Goal: Information Seeking & Learning: Learn about a topic

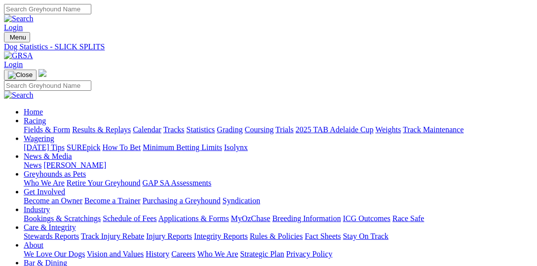
click at [215, 125] on link "Statistics" at bounding box center [201, 129] width 29 height 8
click at [24, 125] on link "Fields & Form" at bounding box center [47, 129] width 46 height 8
select select "VIC"
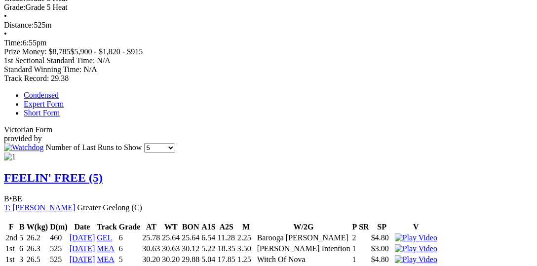
scroll to position [660, 0]
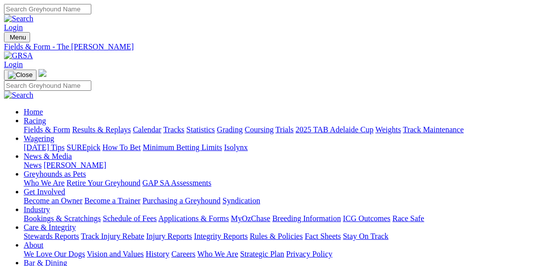
select select "NSW"
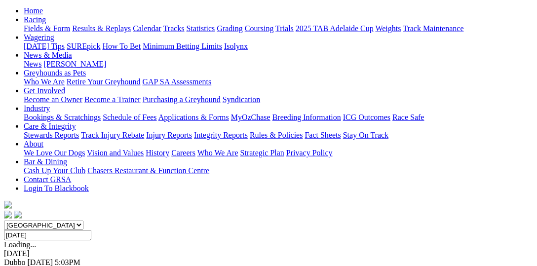
scroll to position [101, 0]
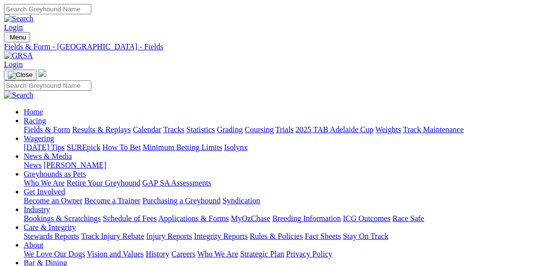
select select "SA"
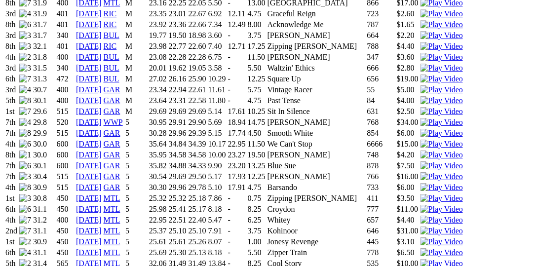
scroll to position [812, 0]
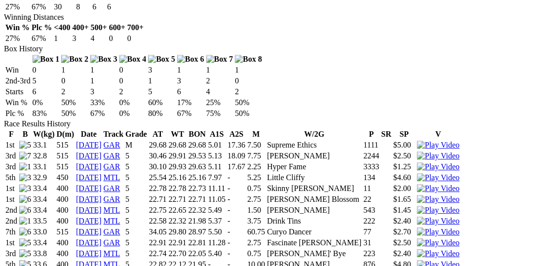
scroll to position [660, 0]
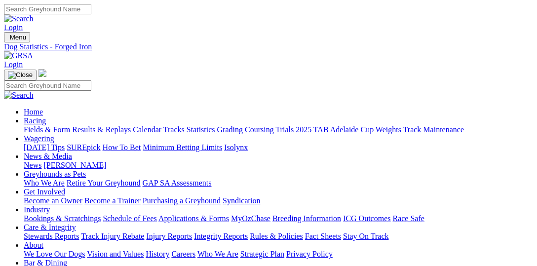
scroll to position [558, 0]
select select "VIC"
drag, startPoint x: 146, startPoint y: 120, endPoint x: 223, endPoint y: 158, distance: 85.0
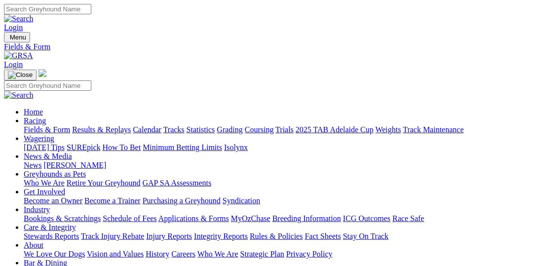
select select "QLD"
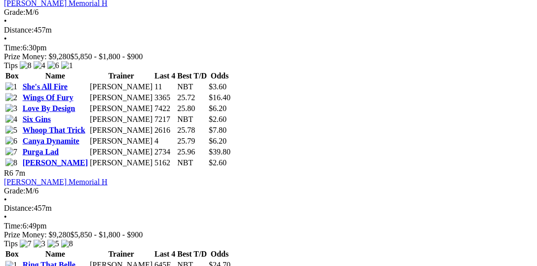
scroll to position [1117, 0]
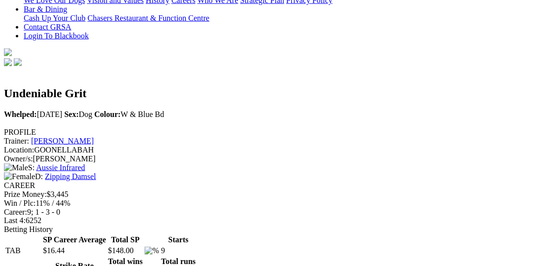
scroll to position [356, 0]
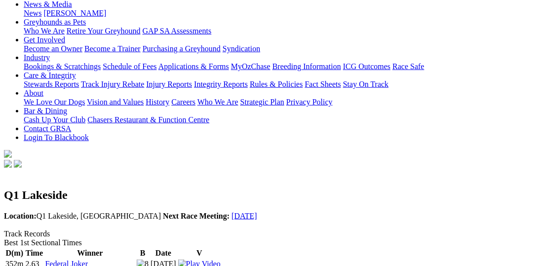
scroll to position [203, 0]
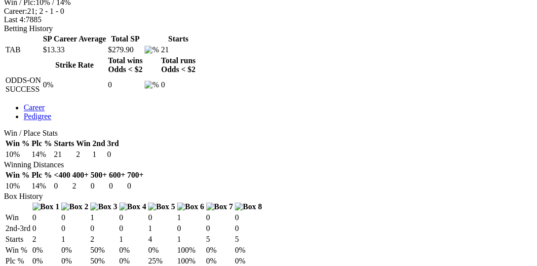
scroll to position [508, 0]
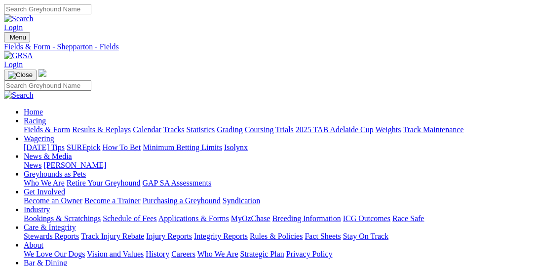
drag, startPoint x: 222, startPoint y: 124, endPoint x: 308, endPoint y: 125, distance: 85.9
type input "Sunday, 7 Sep 2025"
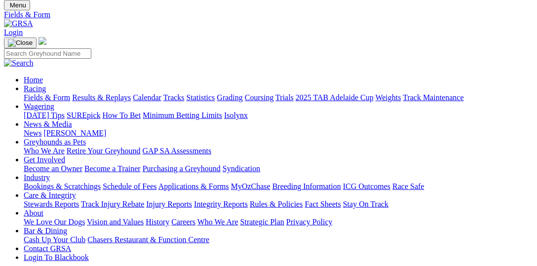
scroll to position [50, 0]
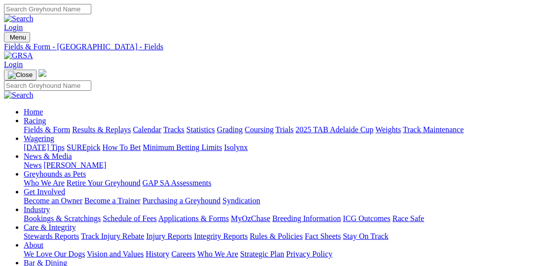
select select "[GEOGRAPHIC_DATA]"
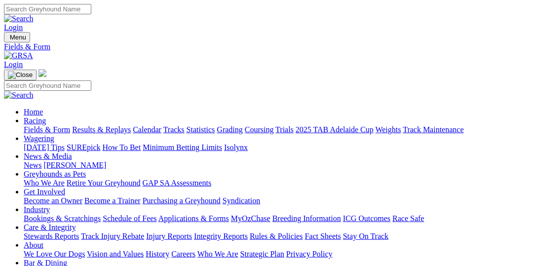
type input "Today, 6 Sep 2025"
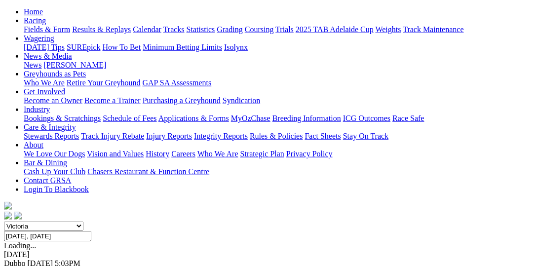
scroll to position [101, 0]
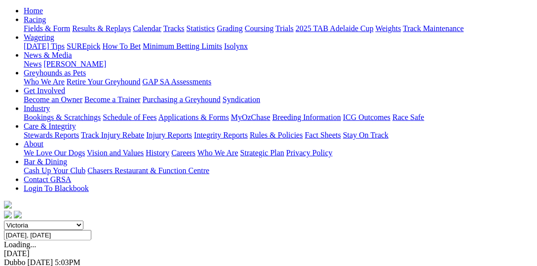
select select "VIC"
click at [22, 221] on select "South Australia New South Wales Northern Territory Queensland Tasmania Victoria…" at bounding box center [43, 225] width 79 height 9
click at [22, 266] on link "F" at bounding box center [19, 271] width 4 height 8
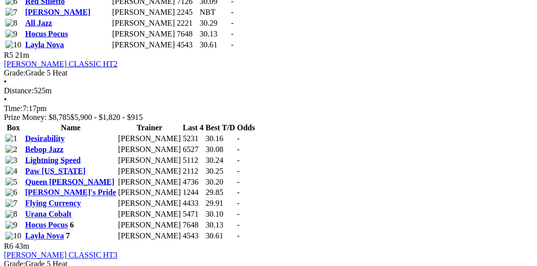
scroll to position [1117, 0]
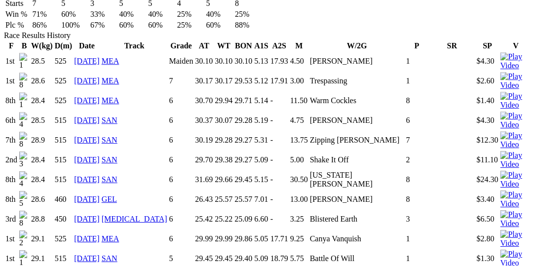
scroll to position [711, 0]
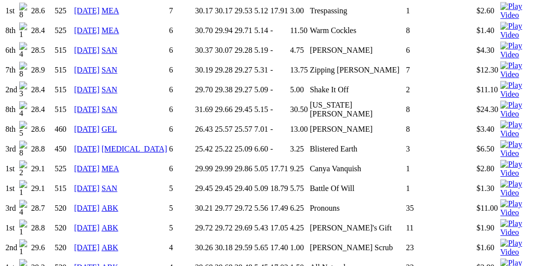
scroll to position [812, 0]
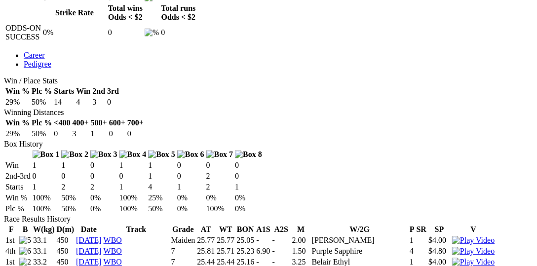
scroll to position [457, 0]
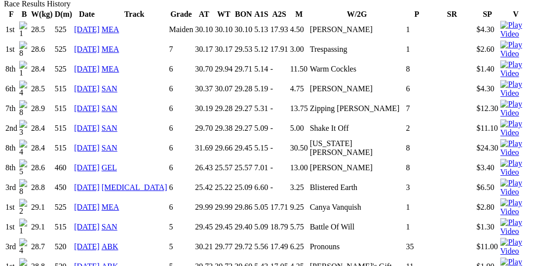
scroll to position [812, 0]
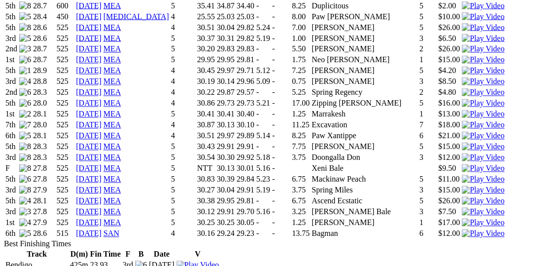
scroll to position [1422, 0]
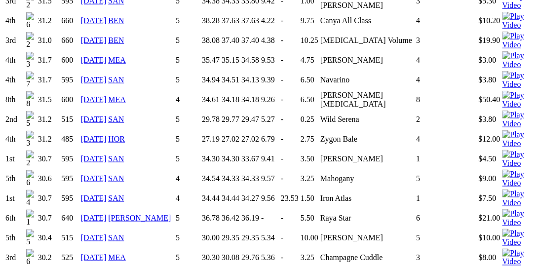
scroll to position [1168, 0]
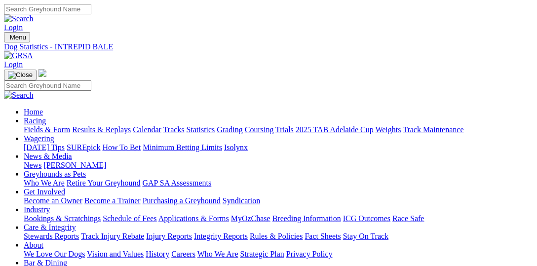
click at [91, 14] on input "Search" at bounding box center [47, 9] width 87 height 10
paste input "ETHANOL WATER"
type input "ETHANOL WATER"
click at [34, 14] on img at bounding box center [19, 18] width 30 height 9
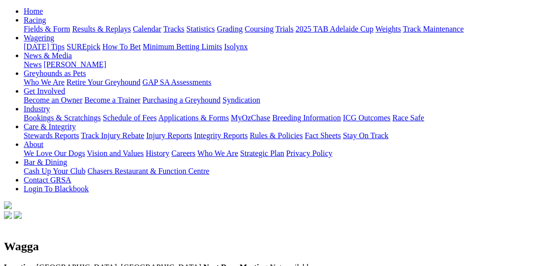
scroll to position [101, 0]
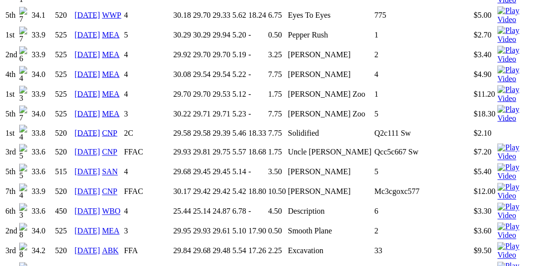
scroll to position [1269, 0]
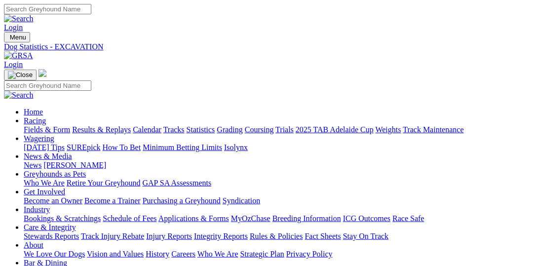
click at [91, 14] on input "Search" at bounding box center [47, 9] width 87 height 10
paste input "ETHANOL WATER"
type input "ETHANOL WATER"
click at [34, 14] on img at bounding box center [19, 18] width 30 height 9
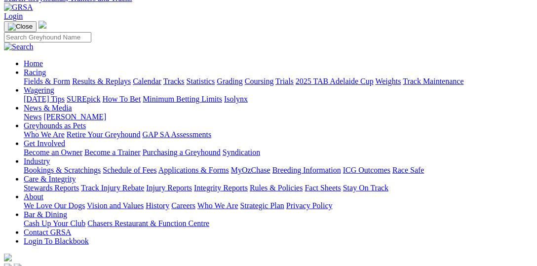
scroll to position [254, 0]
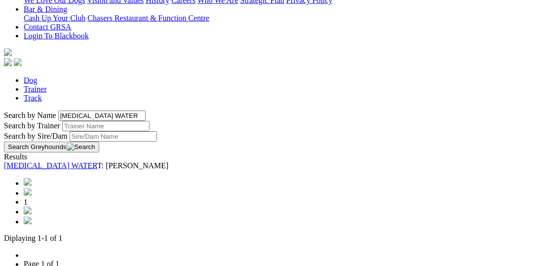
click at [79, 161] on link "[MEDICAL_DATA] WATER" at bounding box center [50, 165] width 93 height 8
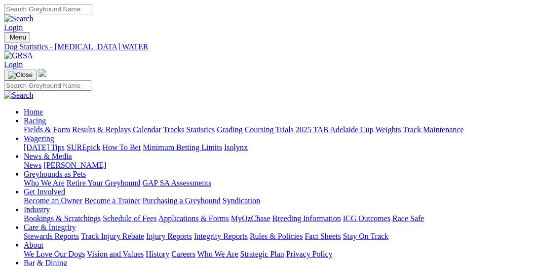
click at [91, 7] on input "Search" at bounding box center [47, 9] width 87 height 10
paste input "LATE NIGHT NEWS"
type input "LATE NIGHT NEWS"
click at [34, 15] on link at bounding box center [19, 18] width 30 height 8
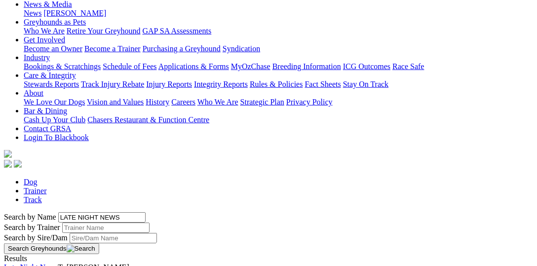
scroll to position [152, 0]
click at [58, 263] on link "Late Night News" at bounding box center [31, 267] width 54 height 8
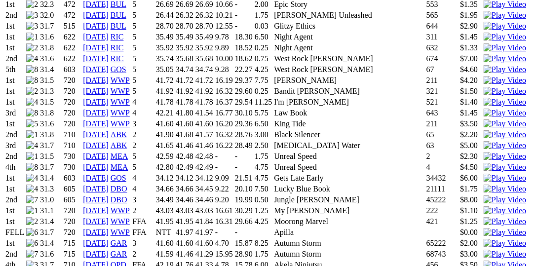
scroll to position [812, 0]
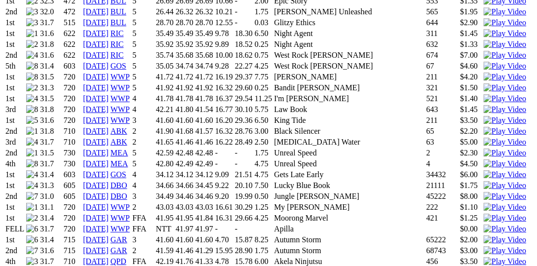
drag, startPoint x: 307, startPoint y: 202, endPoint x: 275, endPoint y: 203, distance: 32.6
copy td "Ethanol Water"
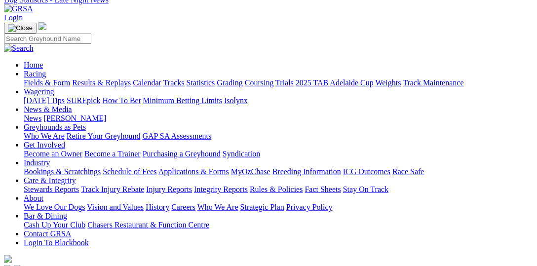
scroll to position [0, 0]
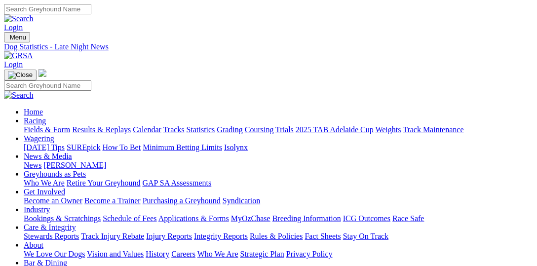
click at [91, 14] on input "Search" at bounding box center [47, 9] width 87 height 10
paste input "Ethanol Water"
type input "Ethanol Water"
click at [34, 14] on img at bounding box center [19, 18] width 30 height 9
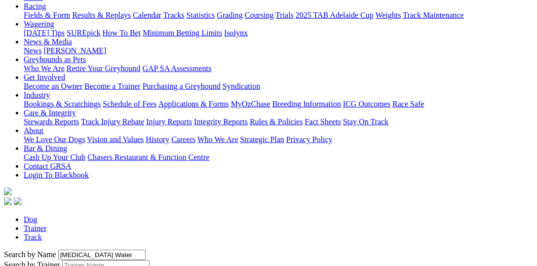
scroll to position [254, 0]
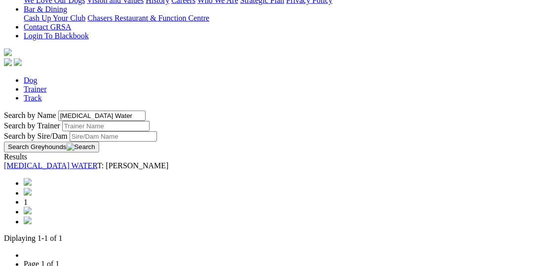
click at [97, 161] on link "ETHANOL WATER" at bounding box center [50, 165] width 93 height 8
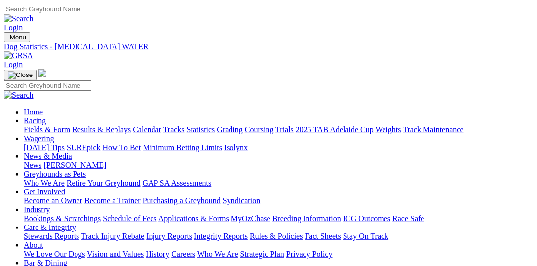
click at [91, 9] on input "Search" at bounding box center [47, 9] width 87 height 10
paste input "MILE A MINUTE"
type input "MILE A MINUTE"
click at [34, 14] on link at bounding box center [19, 18] width 30 height 8
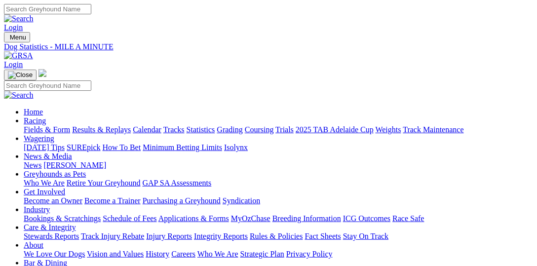
click at [43, 125] on link "Fields & Form" at bounding box center [47, 129] width 46 height 8
select select "QLD"
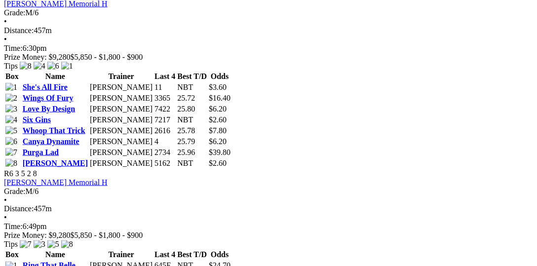
scroll to position [1219, 0]
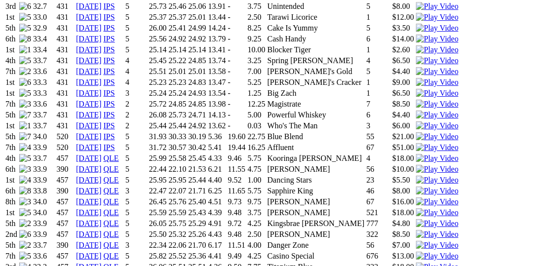
scroll to position [863, 0]
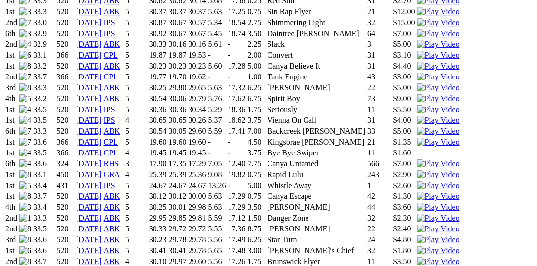
scroll to position [863, 0]
